Goal: Task Accomplishment & Management: Complete application form

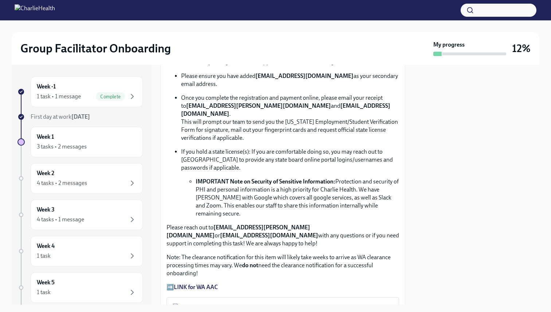
scroll to position [499, 0]
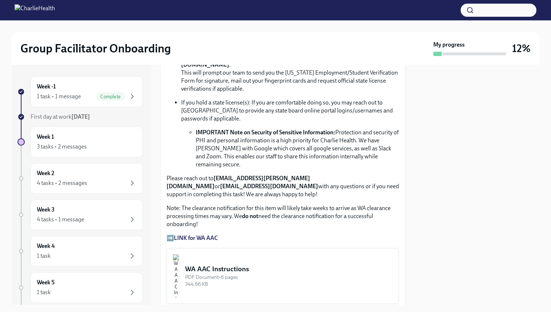
click at [183, 235] on strong "LINK for WA AAC" at bounding box center [196, 238] width 44 height 7
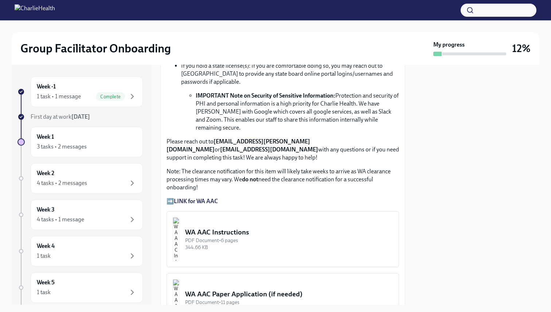
scroll to position [536, 0]
click at [230, 227] on div "WA AAC Instructions" at bounding box center [289, 231] width 208 height 9
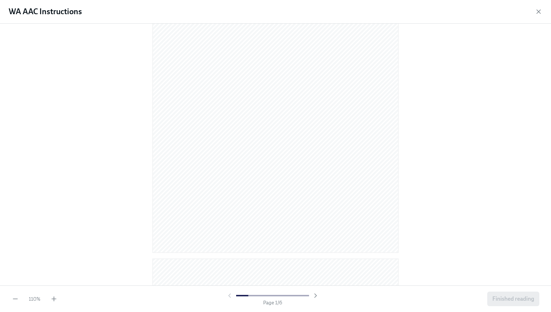
scroll to position [101, 0]
click at [52, 300] on icon "button" at bounding box center [53, 298] width 7 height 7
click at [537, 11] on icon "button" at bounding box center [538, 11] width 7 height 7
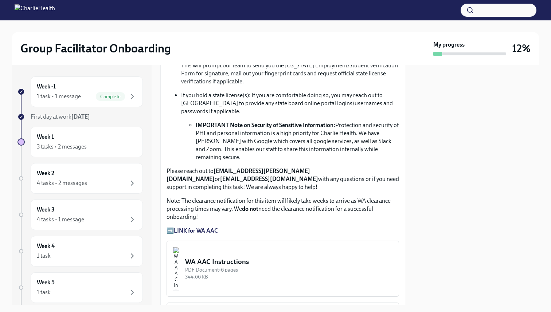
scroll to position [503, 0]
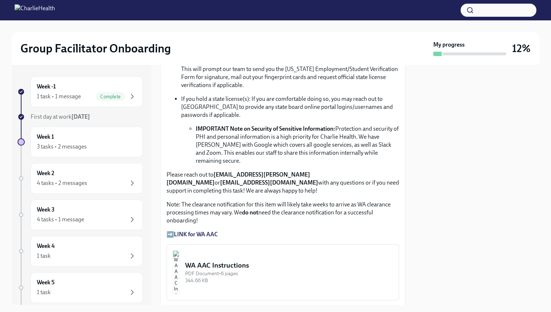
click at [201, 231] on strong "LINK for WA AAC" at bounding box center [196, 234] width 44 height 7
click at [169, 231] on p "➡️ LINK for WA AAC" at bounding box center [282, 235] width 232 height 8
click at [188, 231] on strong "LINK for WA AAC" at bounding box center [196, 234] width 44 height 7
click at [201, 231] on strong "LINK for WA AAC" at bounding box center [196, 234] width 44 height 7
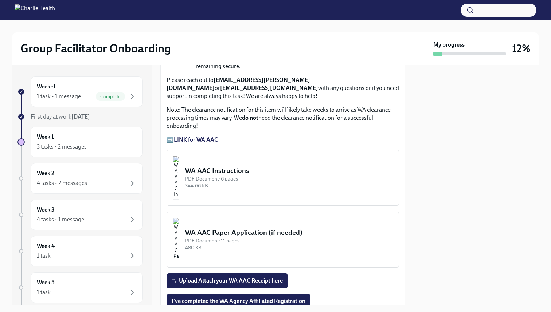
scroll to position [597, 0]
click at [250, 167] on div "WA AAC Instructions" at bounding box center [289, 171] width 208 height 9
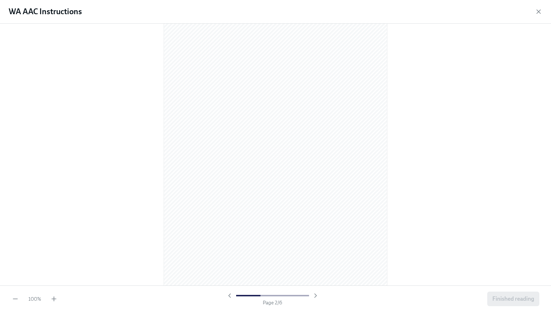
scroll to position [312, 0]
click at [55, 295] on div "100 % Page 2 / 6 Finished reading" at bounding box center [275, 299] width 551 height 27
click at [54, 298] on icon "button" at bounding box center [53, 298] width 7 height 7
click at [54, 299] on icon "button" at bounding box center [53, 298] width 7 height 7
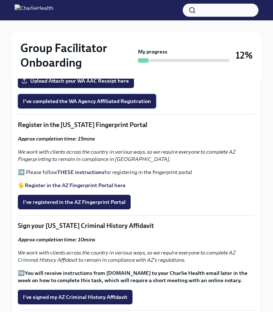
scroll to position [812, 0]
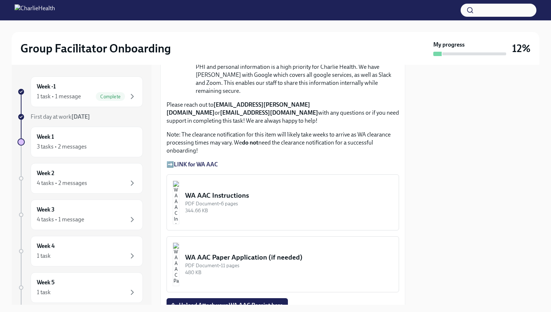
scroll to position [562, 0]
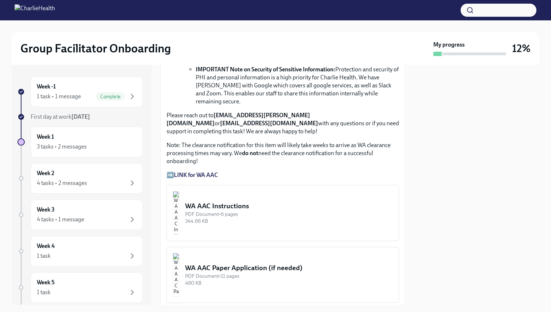
click at [182, 172] on strong "LINK for WA AAC" at bounding box center [196, 175] width 44 height 7
click at [265, 171] on p "➡️ LINK for WA AAC" at bounding box center [282, 175] width 232 height 8
click at [207, 172] on strong "LINK for WA AAC" at bounding box center [196, 175] width 44 height 7
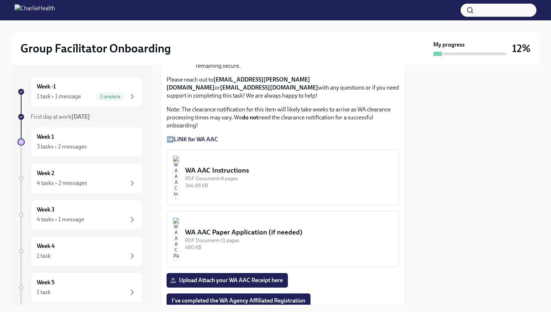
scroll to position [607, 0]
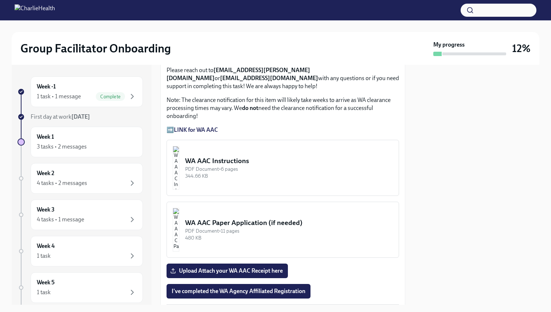
click at [209, 126] on strong "LINK for WA AAC" at bounding box center [196, 129] width 44 height 7
click at [211, 126] on strong "LINK for WA AAC" at bounding box center [196, 129] width 44 height 7
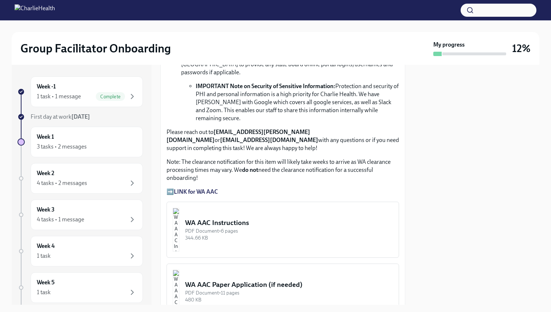
scroll to position [544, 0]
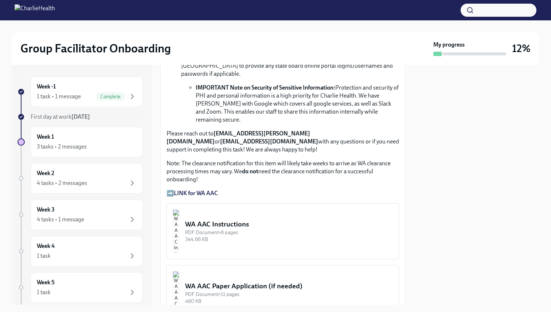
click at [204, 190] on strong "LINK for WA AAC" at bounding box center [196, 193] width 44 height 7
click at [191, 190] on strong "LINK for WA AAC" at bounding box center [196, 193] width 44 height 7
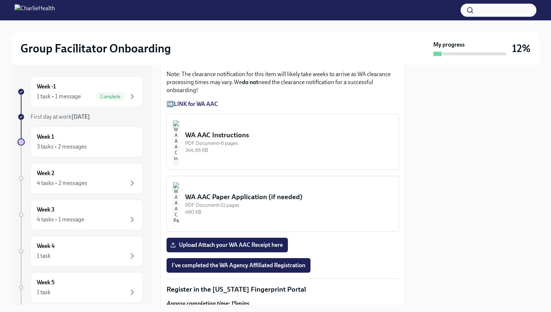
scroll to position [648, 0]
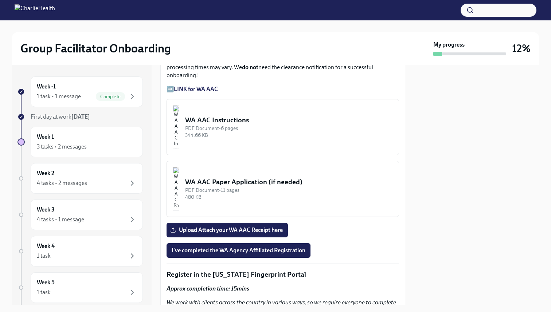
click at [223, 115] on div "WA AAC Instructions" at bounding box center [289, 119] width 208 height 9
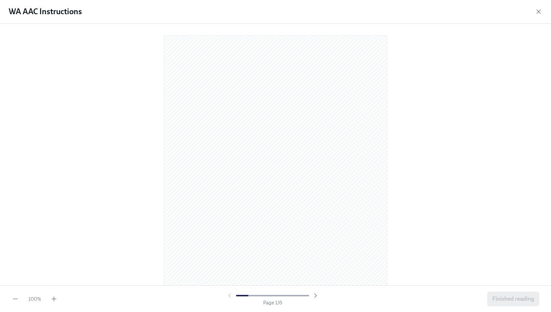
click at [534, 10] on div "WA AAC Instructions" at bounding box center [275, 12] width 551 height 24
click at [535, 12] on icon "button" at bounding box center [538, 11] width 7 height 7
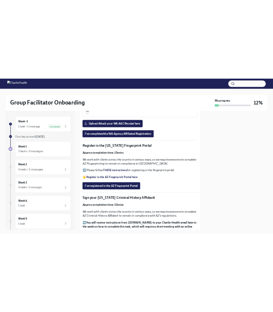
scroll to position [790, 0]
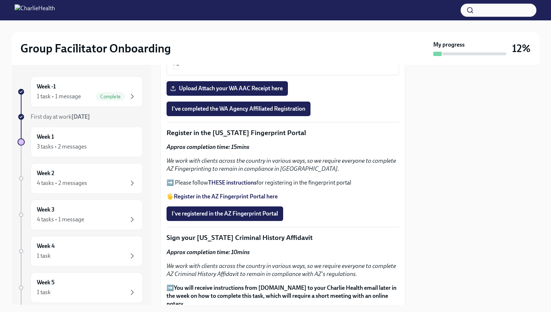
click at [239, 193] on strong "Register in the AZ Fingerprint Portal here" at bounding box center [226, 196] width 104 height 7
click at [222, 179] on strong "THESE instructions" at bounding box center [232, 182] width 48 height 7
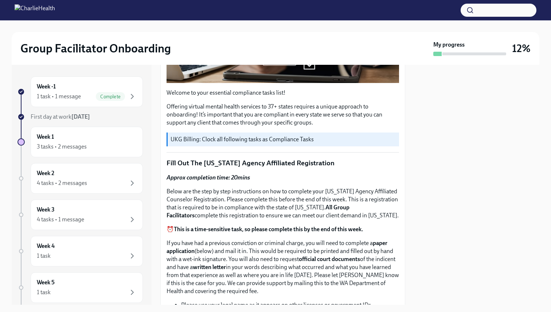
scroll to position [208, 0]
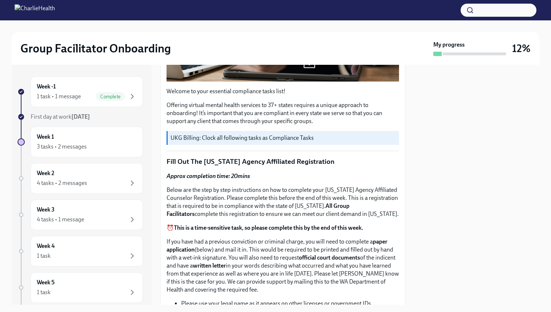
click at [506, 121] on div at bounding box center [476, 185] width 125 height 240
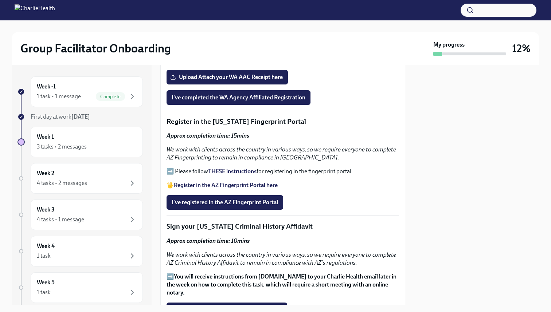
scroll to position [800, 0]
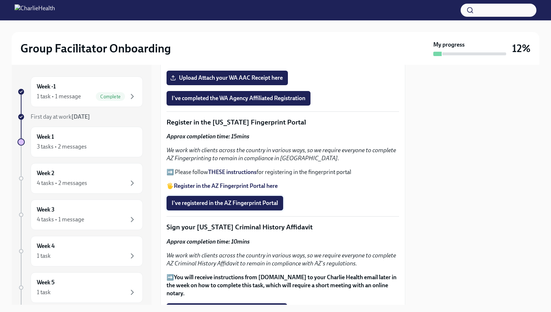
click at [212, 200] on span "I've registered in the AZ Fingerprint Portal" at bounding box center [225, 203] width 106 height 7
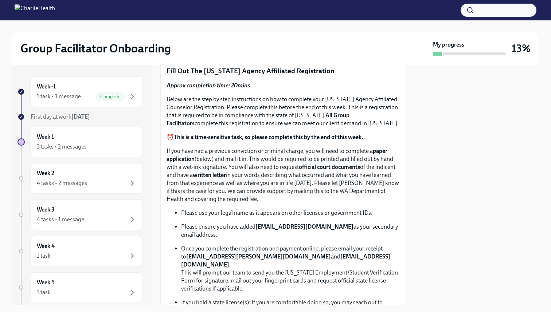
scroll to position [297, 0]
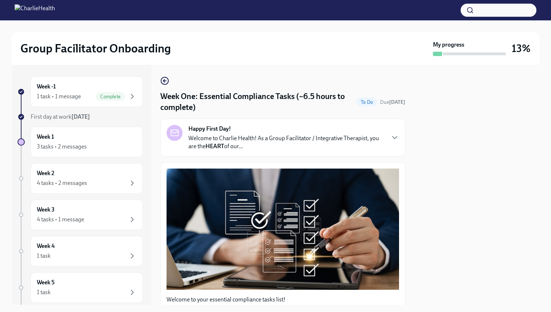
click at [85, 47] on h2 "Group Facilitator Onboarding" at bounding box center [95, 48] width 150 height 15
click at [55, 9] on img at bounding box center [35, 10] width 40 height 12
click at [46, 91] on div "Week -1 1 task • 1 message Complete" at bounding box center [87, 92] width 100 height 18
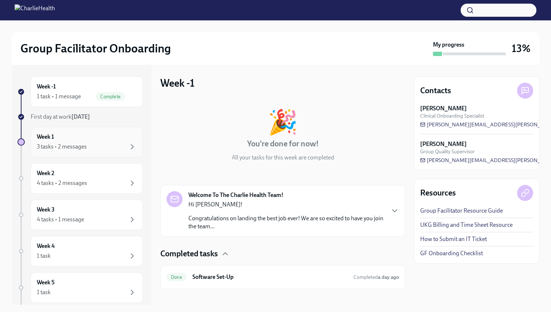
click at [84, 140] on div "Week 1 3 tasks • 2 messages" at bounding box center [87, 142] width 100 height 18
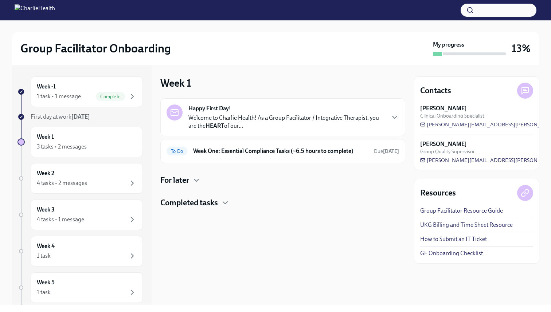
click at [270, 122] on p "Welcome to Charlie Health! As a Group Facilitator / Integrative Therapist, you …" at bounding box center [286, 122] width 196 height 16
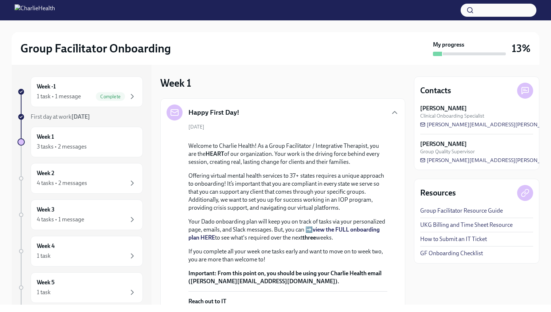
click at [115, 50] on h2 "Group Facilitator Onboarding" at bounding box center [95, 48] width 150 height 15
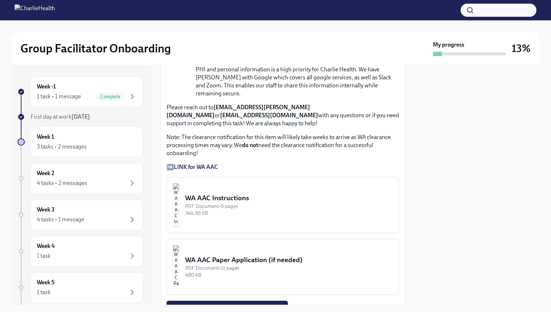
scroll to position [605, 0]
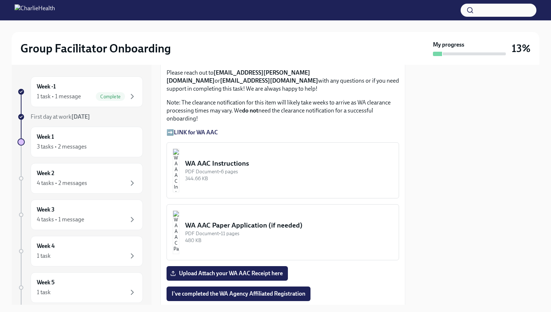
click at [229, 159] on div "WA AAC Instructions" at bounding box center [289, 163] width 208 height 9
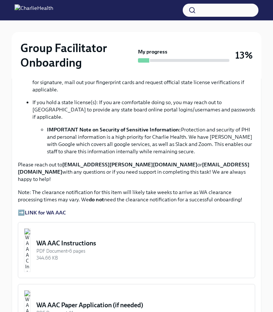
scroll to position [565, 0]
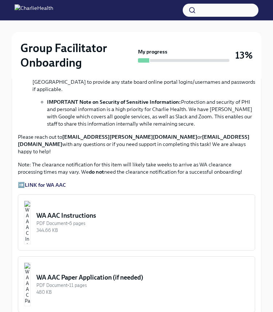
click at [85, 195] on button "WA AAC Instructions PDF Document • 6 pages 344.66 KB" at bounding box center [136, 223] width 237 height 56
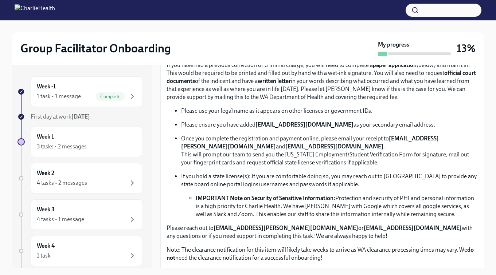
scroll to position [392, 0]
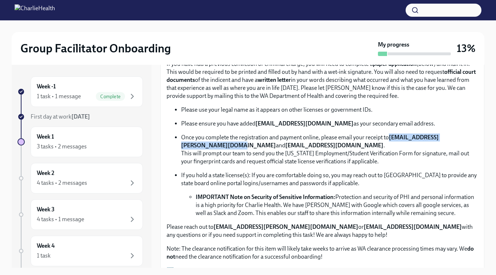
drag, startPoint x: 181, startPoint y: 144, endPoint x: 272, endPoint y: 145, distance: 91.1
click at [272, 145] on strong "[EMAIL_ADDRESS][PERSON_NAME][DOMAIN_NAME]" at bounding box center [310, 141] width 258 height 15
copy strong "[EMAIL_ADDRESS][PERSON_NAME][DOMAIN_NAME]"
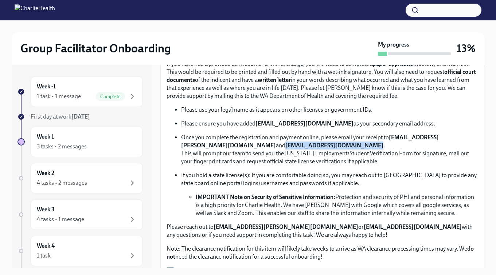
drag, startPoint x: 286, startPoint y: 145, endPoint x: 364, endPoint y: 148, distance: 78.4
click at [364, 148] on strong "[EMAIL_ADDRESS][DOMAIN_NAME]" at bounding box center [334, 145] width 98 height 7
copy strong "[EMAIL_ADDRESS][DOMAIN_NAME]"
click at [213, 155] on p "Once you complete the registration and payment online, please email your receip…" at bounding box center [329, 150] width 297 height 32
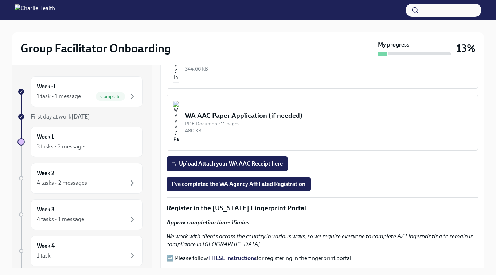
scroll to position [638, 0]
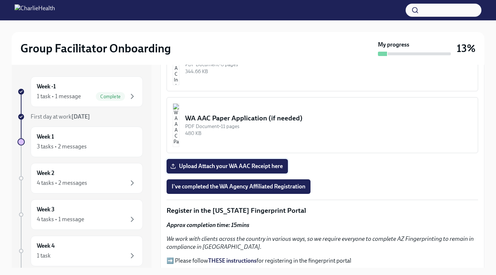
click at [209, 167] on span "Upload Attach your WA AAC Receipt here" at bounding box center [227, 166] width 111 height 7
click at [0, 0] on input "Upload Attach your WA AAC Receipt here" at bounding box center [0, 0] width 0 height 0
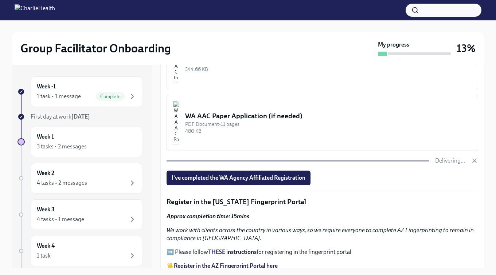
scroll to position [593, 0]
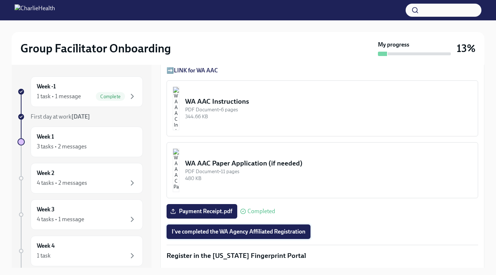
click at [229, 232] on span "I've completed the WA Agency Affiliated Registration" at bounding box center [239, 231] width 134 height 7
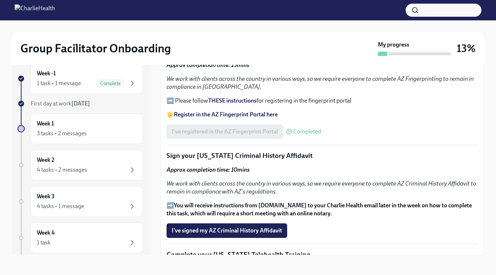
scroll to position [867, 0]
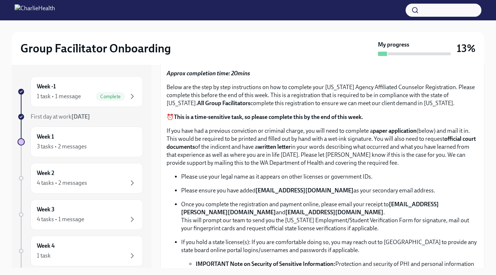
scroll to position [329, 0]
